Goal: Task Accomplishment & Management: Manage account settings

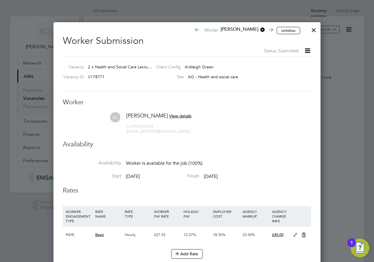
click at [315, 29] on div at bounding box center [314, 28] width 11 height 11
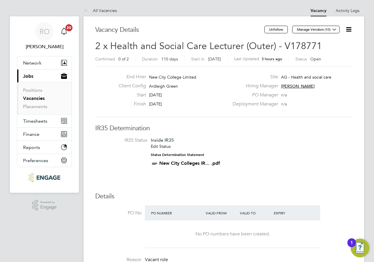
click at [37, 99] on link "Vacancies" at bounding box center [34, 99] width 22 height 6
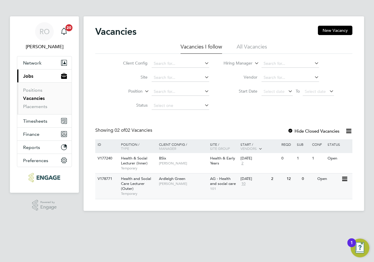
click at [172, 179] on span "Ardleigh Green" at bounding box center [172, 178] width 26 height 5
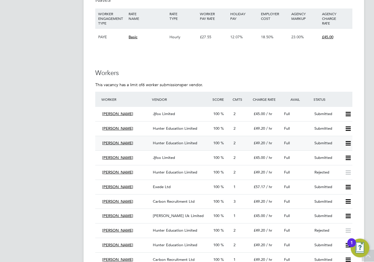
click at [189, 141] on span "Hunter Education Limited" at bounding box center [175, 143] width 44 height 5
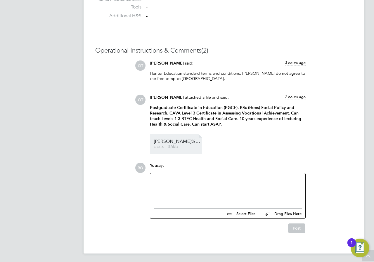
click at [162, 145] on span "docx - 36kb" at bounding box center [177, 147] width 47 height 4
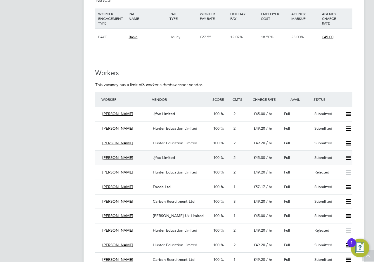
click at [348, 158] on icon at bounding box center [348, 158] width 7 height 5
click at [339, 177] on li "Reject" at bounding box center [340, 178] width 20 height 8
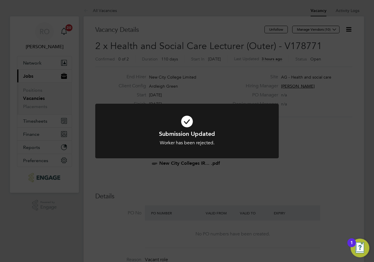
click at [46, 231] on div "Submission Updated Worker has been rejected. Cancel Okay" at bounding box center [187, 131] width 374 height 262
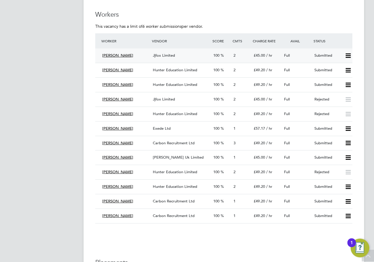
click at [219, 55] on span "100" at bounding box center [216, 55] width 6 height 5
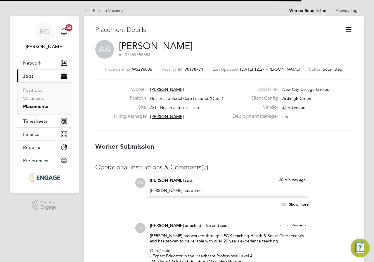
scroll to position [3, 3]
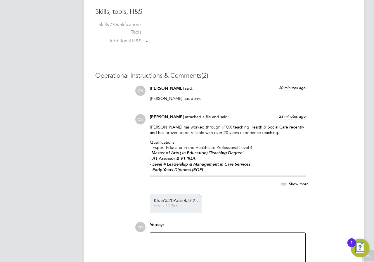
click at [180, 202] on span "Khan%20Adeela%20HQ00249910" at bounding box center [177, 201] width 47 height 4
